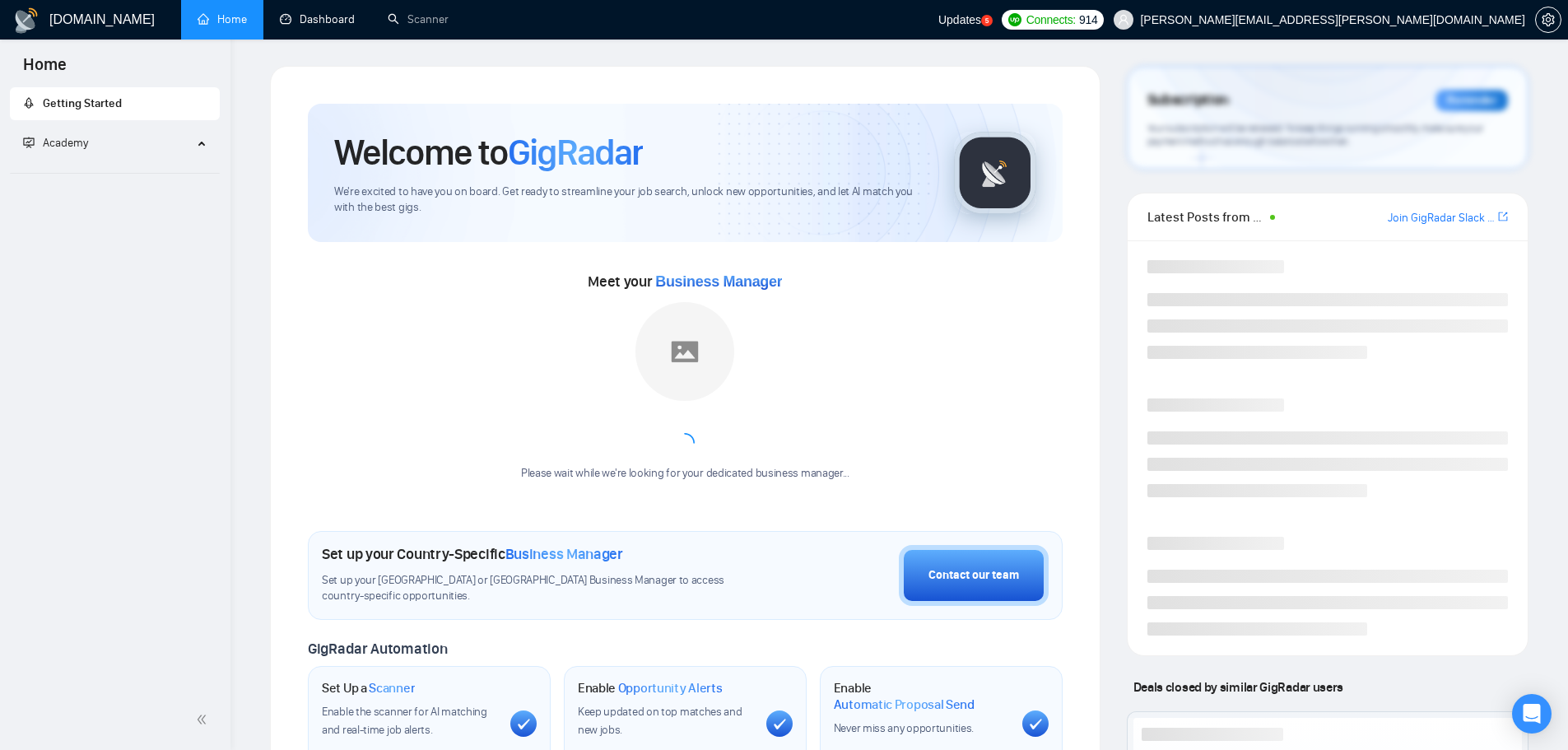
drag, startPoint x: 304, startPoint y: 9, endPoint x: 903, endPoint y: 0, distance: 599.1
click at [304, 12] on link "Dashboard" at bounding box center [316, 19] width 75 height 14
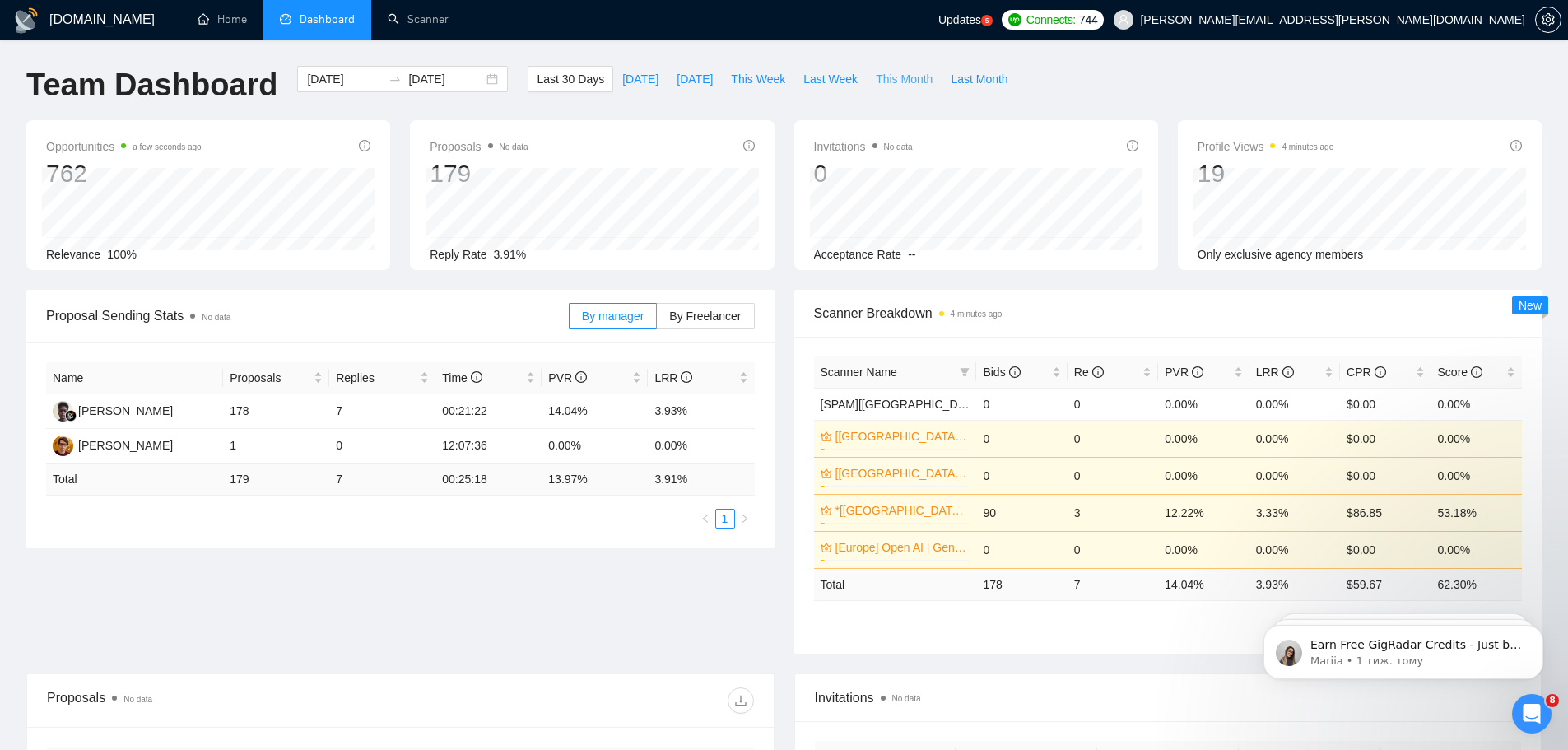
click at [885, 82] on span "This Month" at bounding box center [904, 78] width 57 height 18
type input "[DATE]"
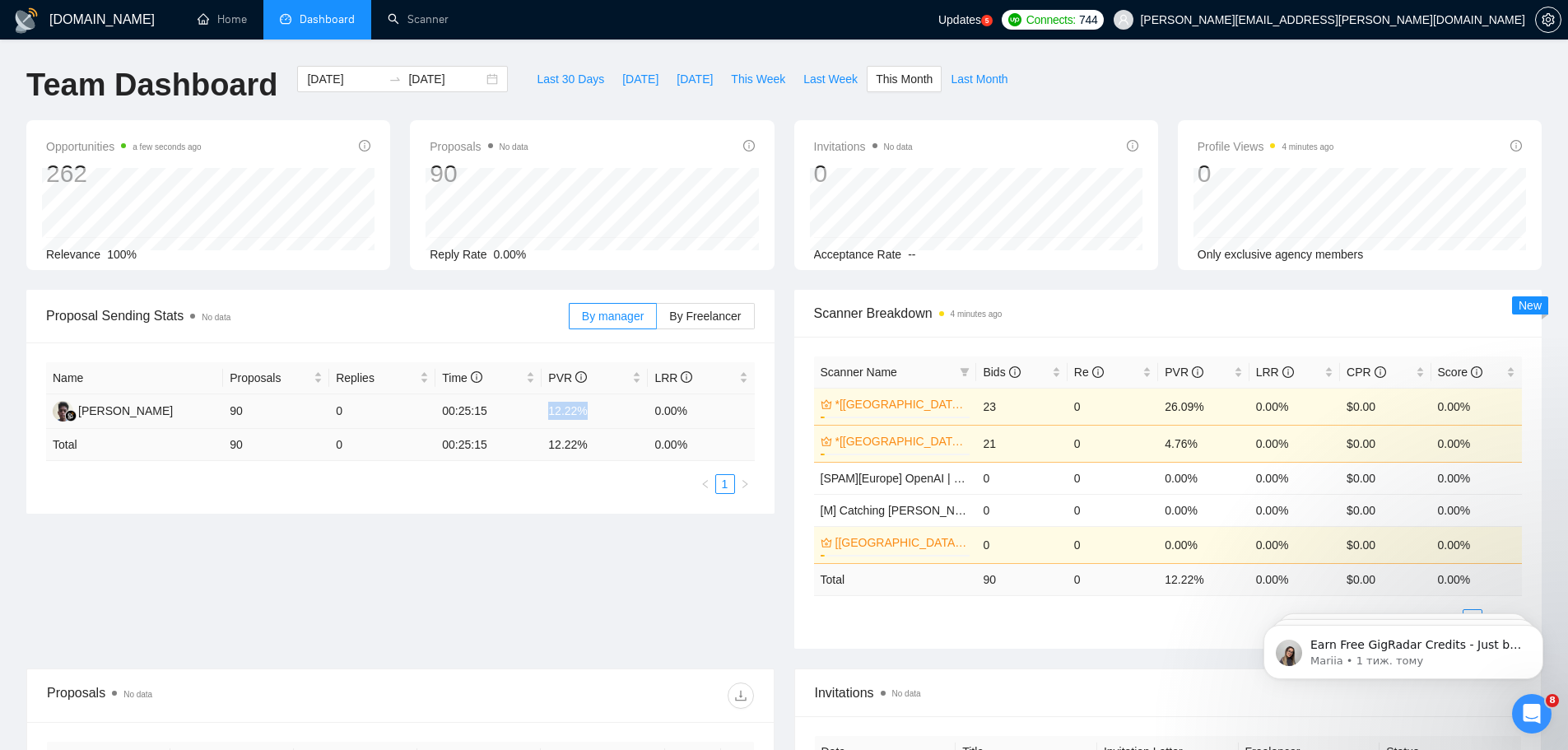
drag, startPoint x: 600, startPoint y: 416, endPoint x: 517, endPoint y: 407, distance: 83.5
click at [517, 407] on tr "[PERSON_NAME] 90 0 00:25:15 12.22% 0.00%" at bounding box center [400, 412] width 709 height 35
click at [602, 451] on td "12.22 %" at bounding box center [595, 445] width 106 height 32
drag, startPoint x: 690, startPoint y: 413, endPoint x: 643, endPoint y: 411, distance: 47.0
click at [643, 411] on tr "[PERSON_NAME] 90 0 00:25:15 12.22% 0.00%" at bounding box center [400, 412] width 709 height 35
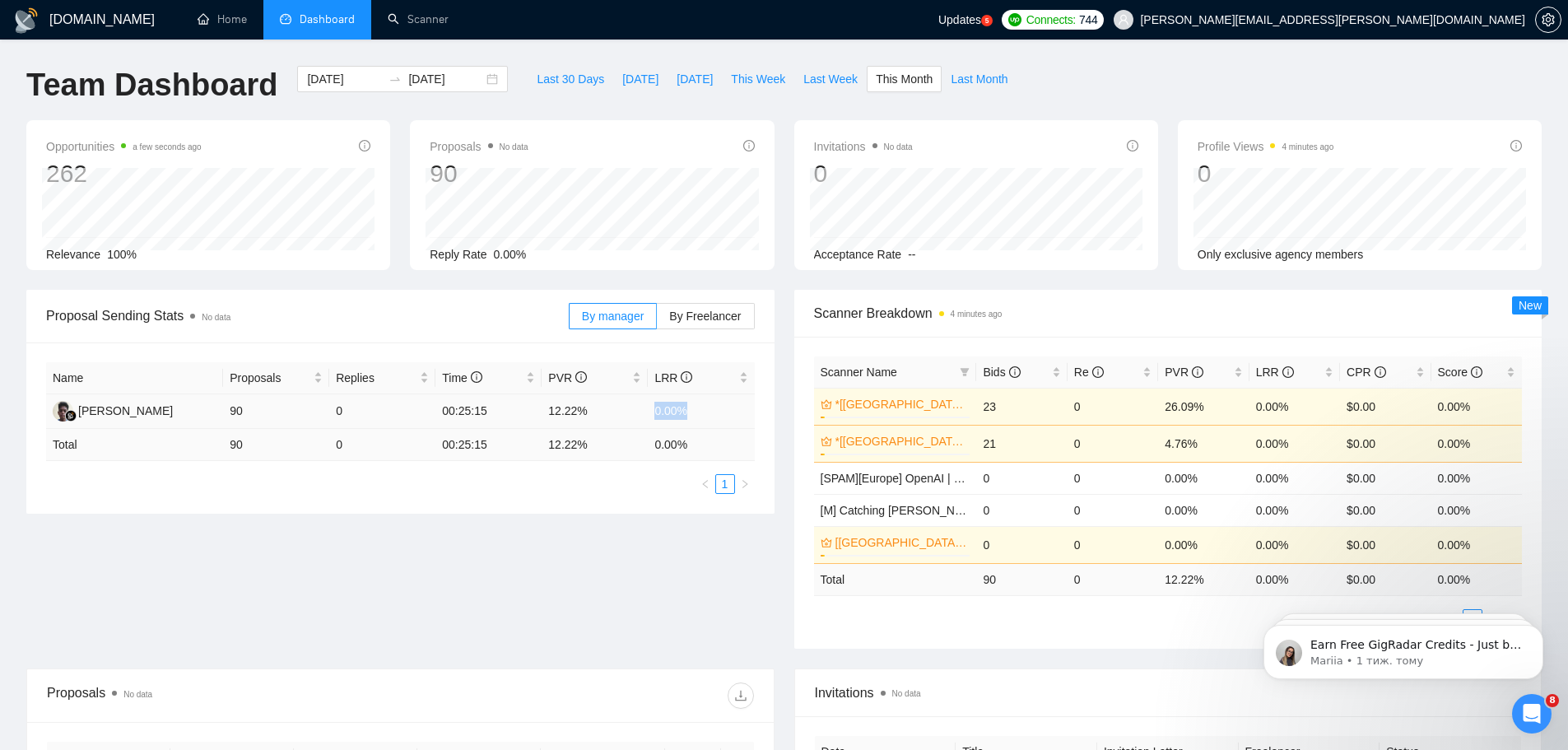
click at [709, 413] on td "0.00%" at bounding box center [700, 412] width 106 height 35
